Goal: Transaction & Acquisition: Purchase product/service

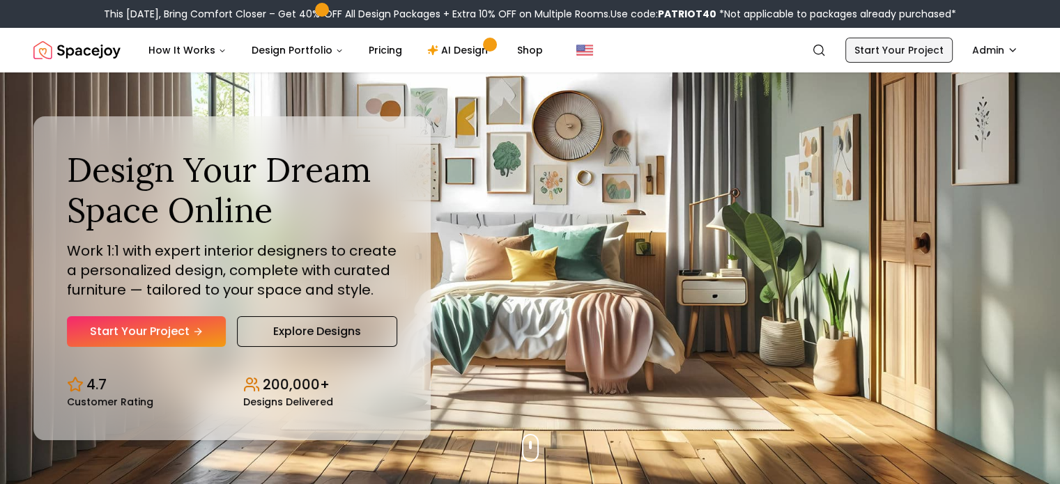
click at [927, 54] on link "Start Your Project" at bounding box center [898, 50] width 107 height 25
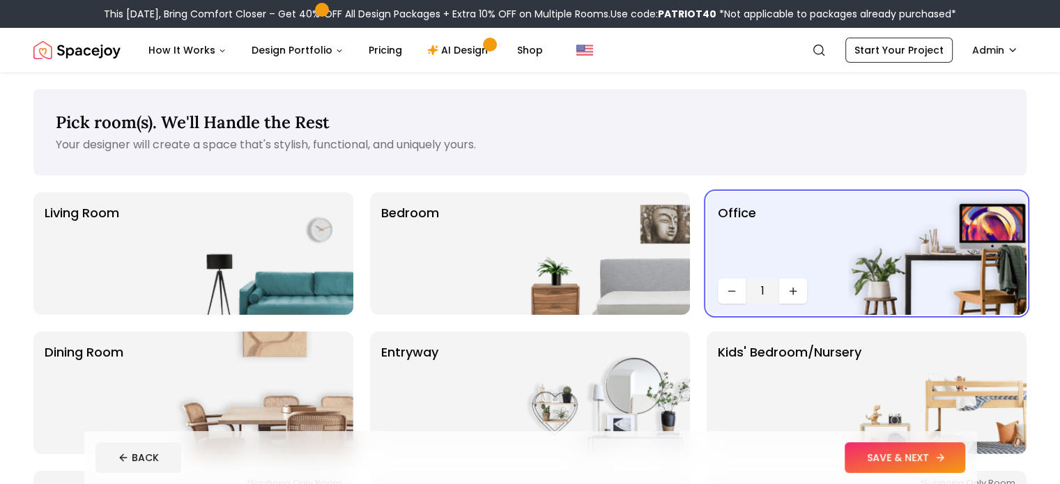
click at [928, 457] on button "SAVE & NEXT" at bounding box center [905, 458] width 121 height 31
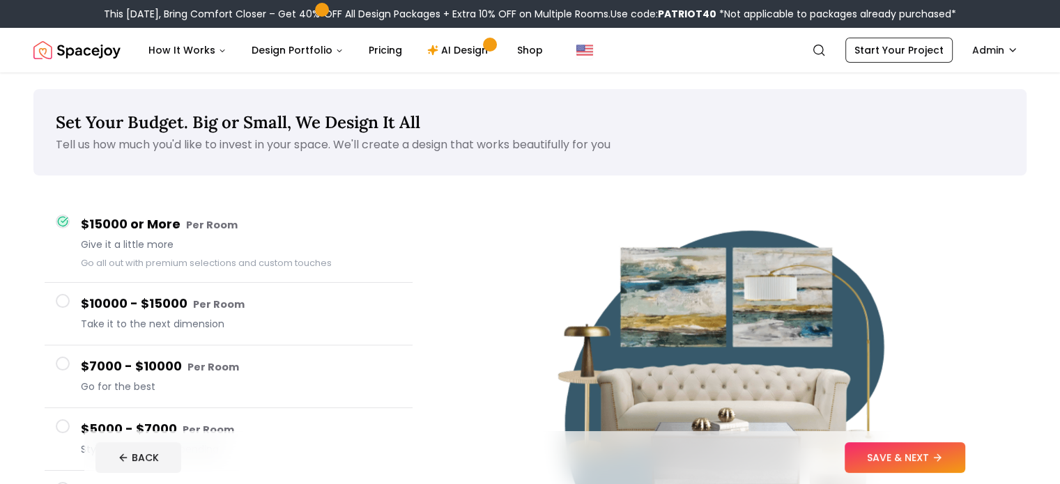
click at [928, 457] on button "SAVE & NEXT" at bounding box center [905, 458] width 121 height 31
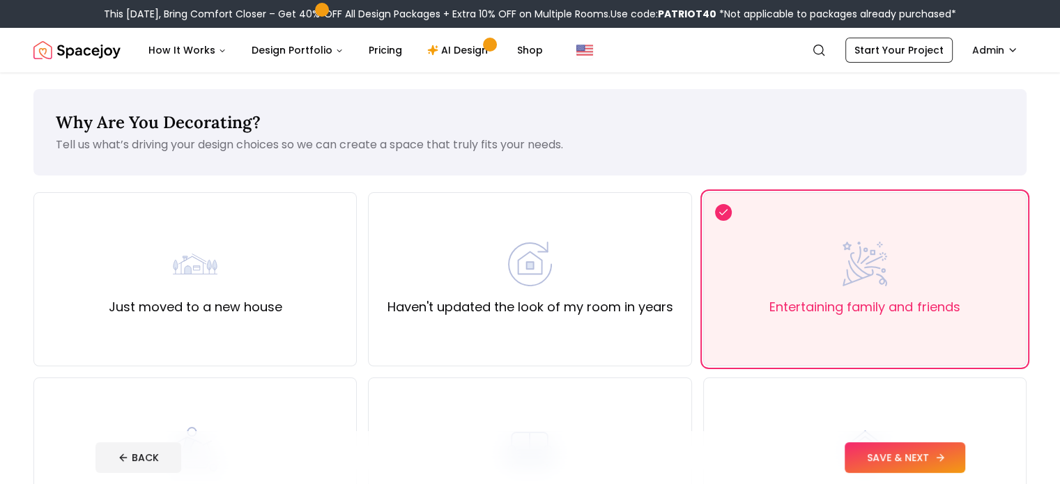
click at [947, 459] on button "SAVE & NEXT" at bounding box center [905, 458] width 121 height 31
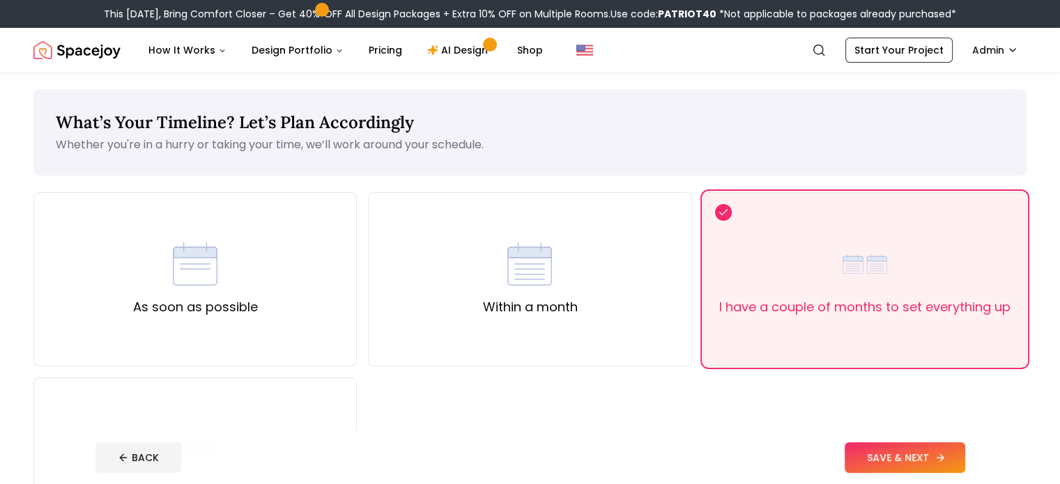
click at [947, 459] on button "SAVE & NEXT" at bounding box center [905, 458] width 121 height 31
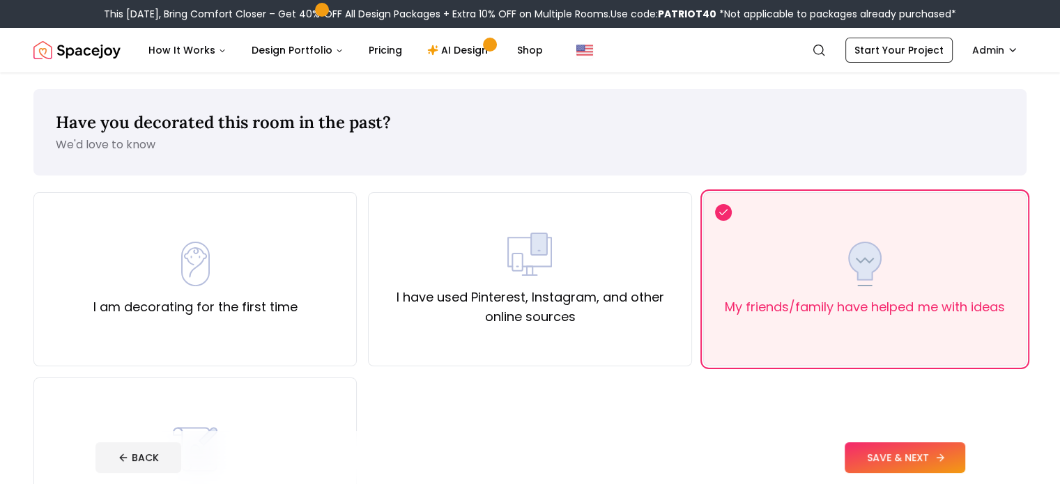
click at [947, 459] on button "SAVE & NEXT" at bounding box center [905, 458] width 121 height 31
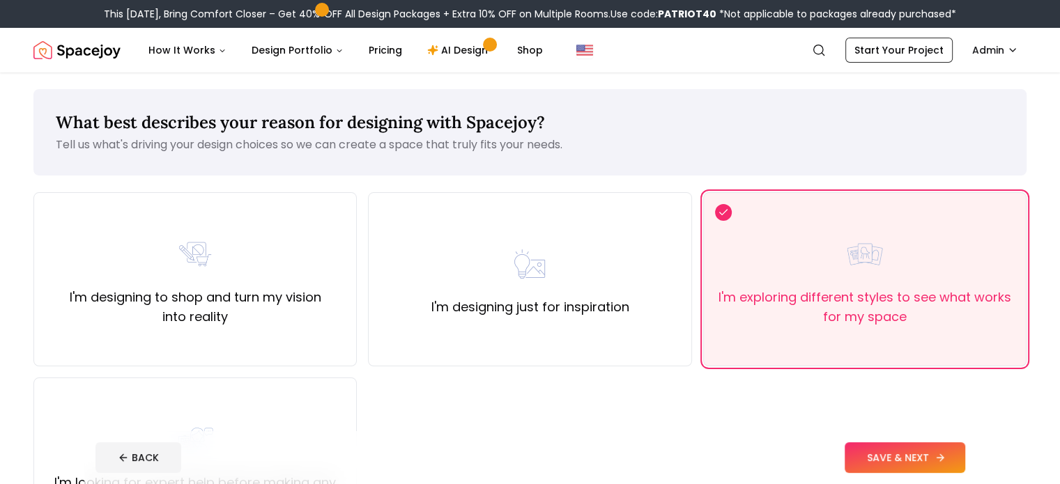
click at [947, 459] on button "SAVE & NEXT" at bounding box center [905, 458] width 121 height 31
click at [947, 459] on div "BACK" at bounding box center [530, 458] width 870 height 31
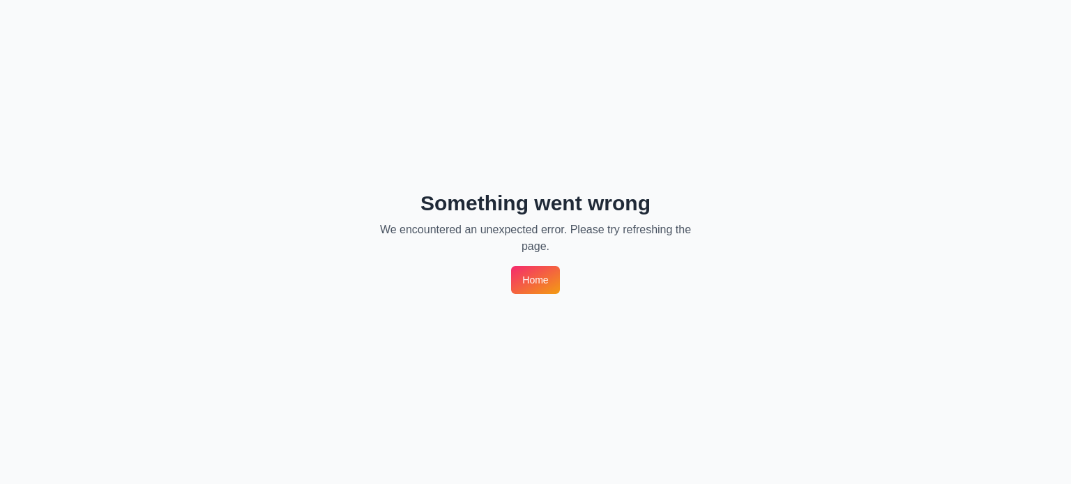
click at [545, 268] on link "Home" at bounding box center [535, 280] width 48 height 28
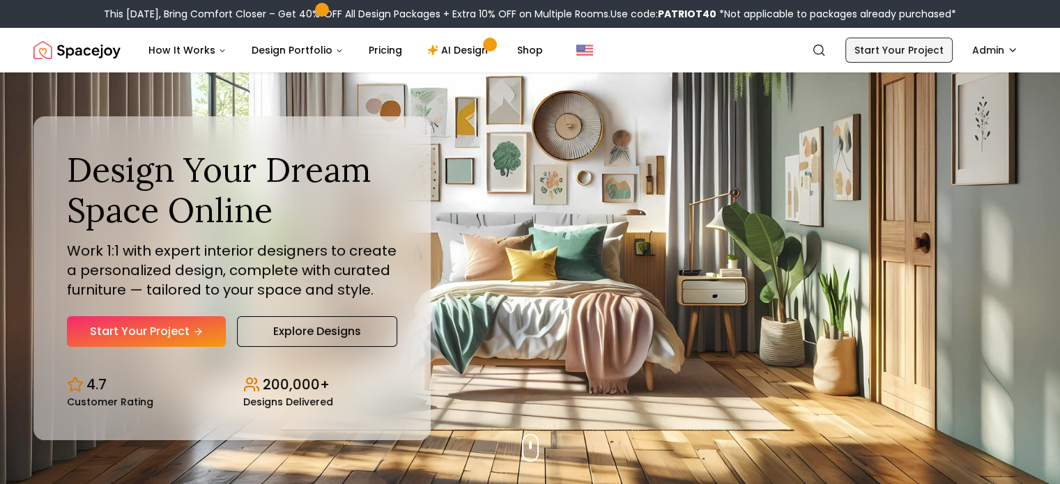
click at [928, 47] on link "Start Your Project" at bounding box center [898, 50] width 107 height 25
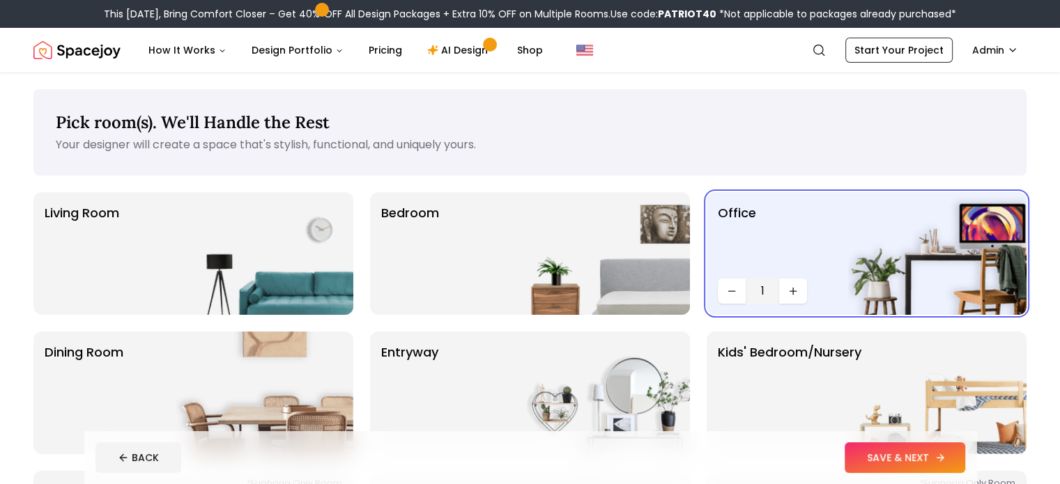
click at [956, 443] on button "SAVE & NEXT" at bounding box center [905, 458] width 121 height 31
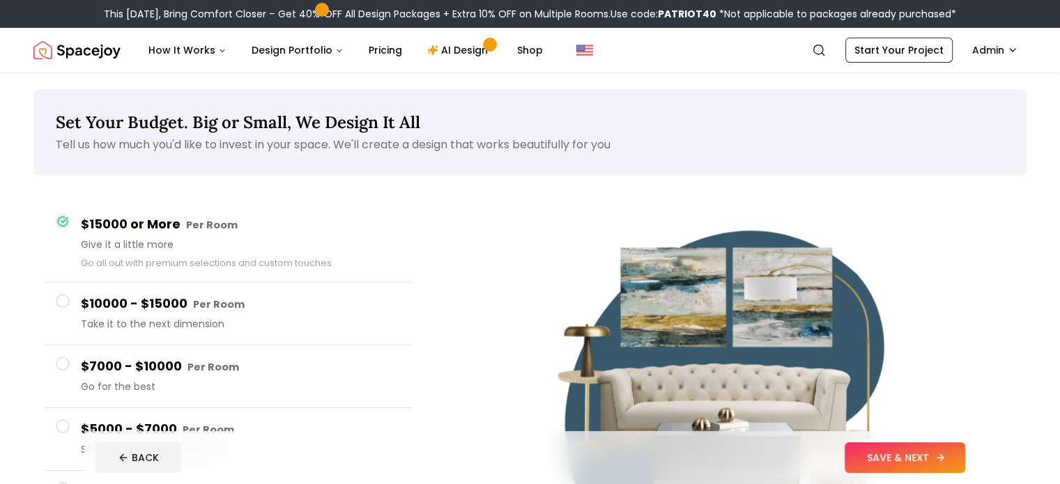
click at [956, 454] on button "SAVE & NEXT" at bounding box center [905, 458] width 121 height 31
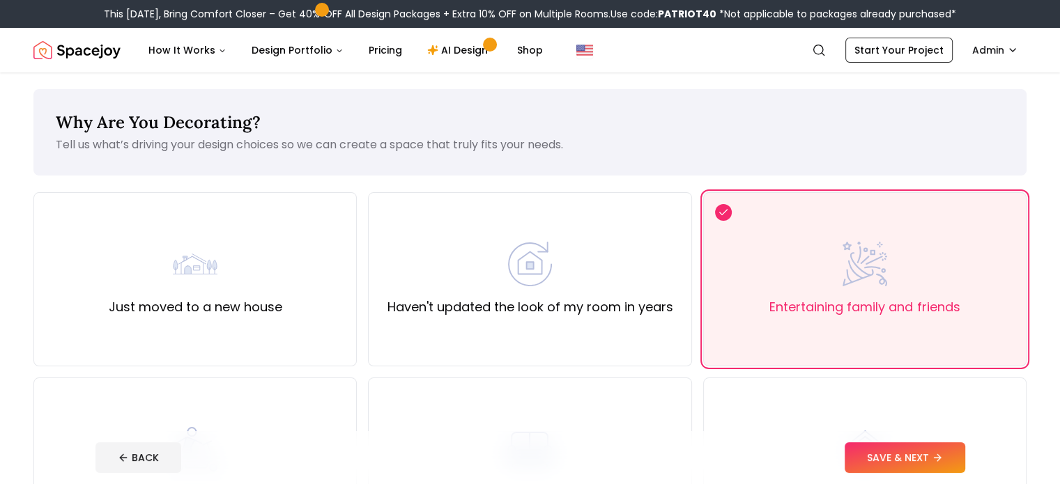
click at [956, 454] on button "SAVE & NEXT" at bounding box center [905, 458] width 121 height 31
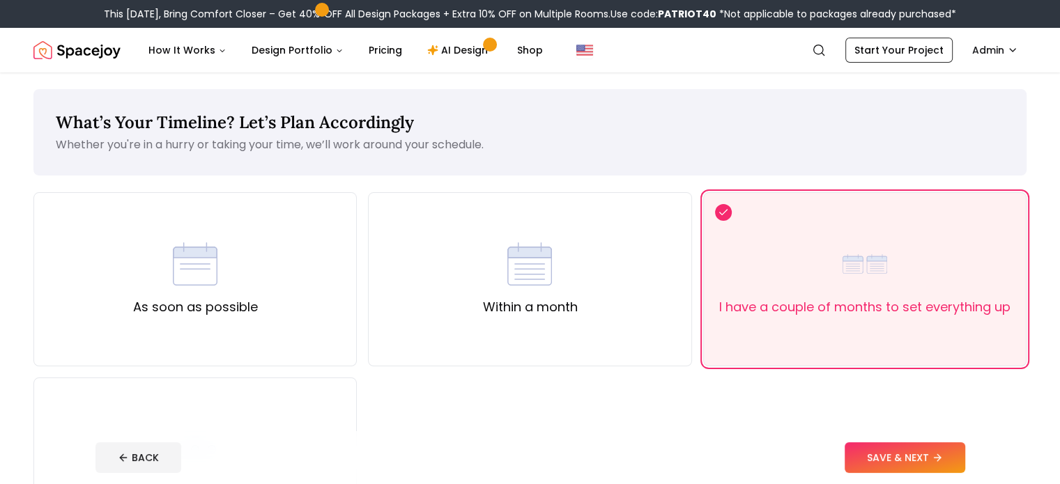
click at [956, 454] on button "SAVE & NEXT" at bounding box center [905, 458] width 121 height 31
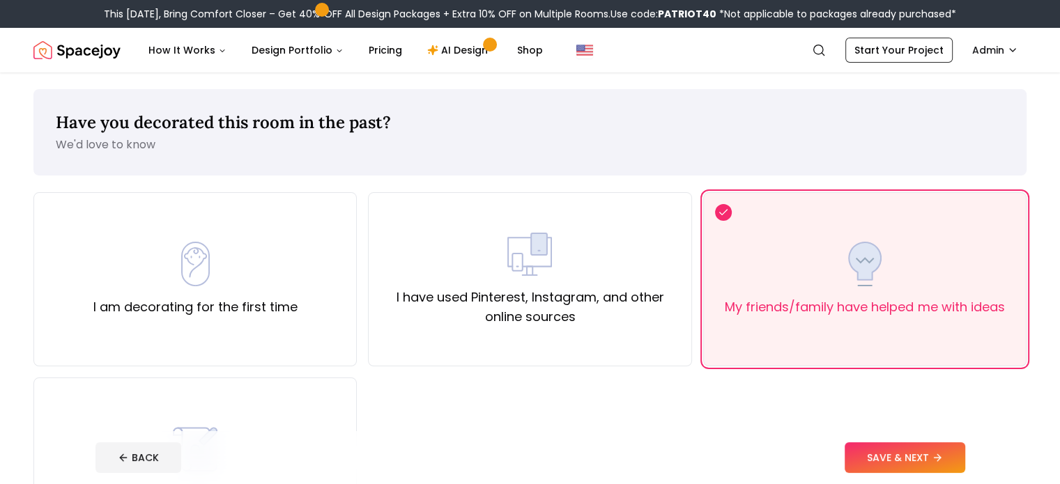
click at [956, 454] on button "SAVE & NEXT" at bounding box center [905, 458] width 121 height 31
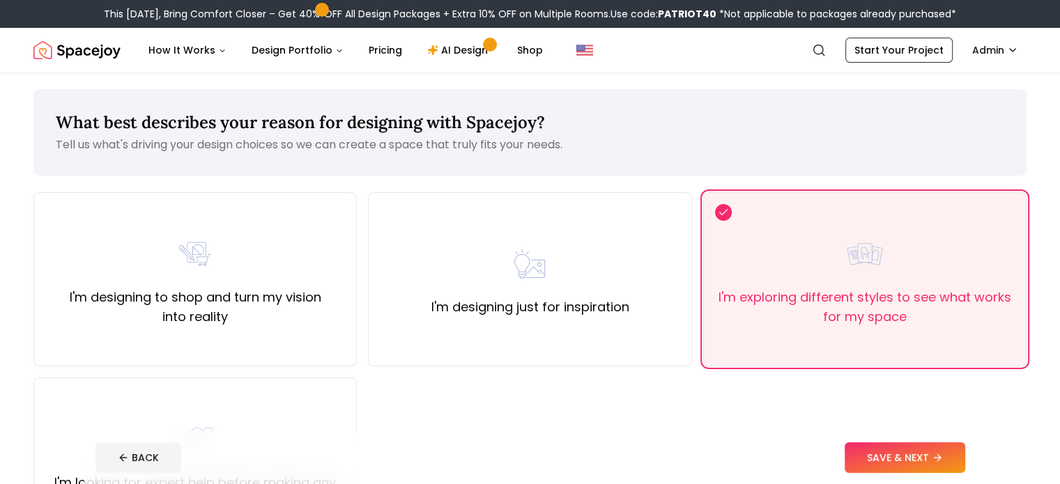
click at [956, 454] on button "SAVE & NEXT" at bounding box center [905, 458] width 121 height 31
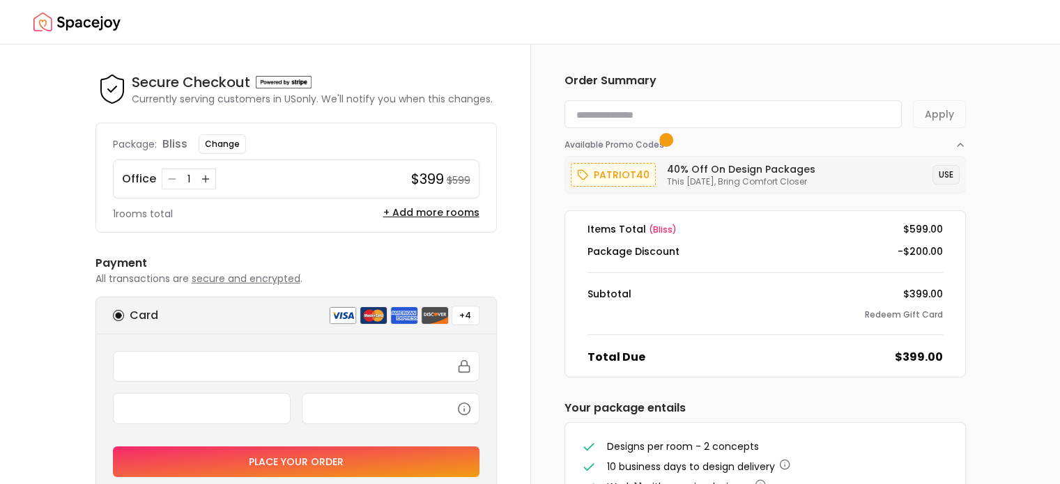
click at [947, 174] on button "USE" at bounding box center [946, 175] width 27 height 20
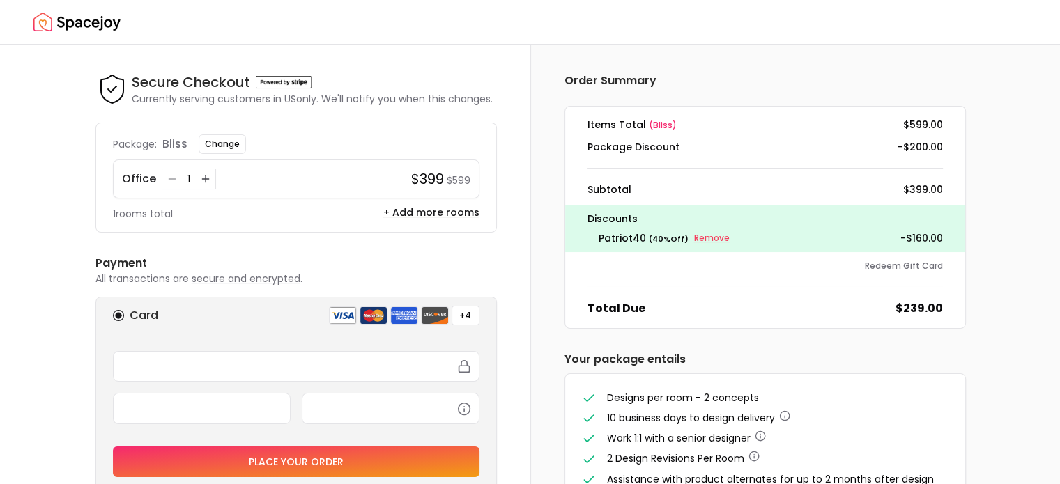
click at [705, 238] on small "Remove" at bounding box center [712, 238] width 36 height 11
